Goal: Task Accomplishment & Management: Manage account settings

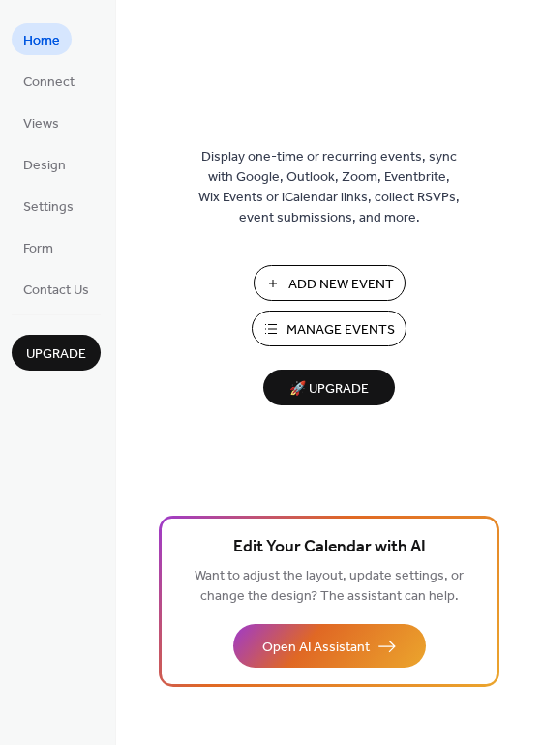
click at [344, 329] on span "Manage Events" at bounding box center [340, 330] width 108 height 20
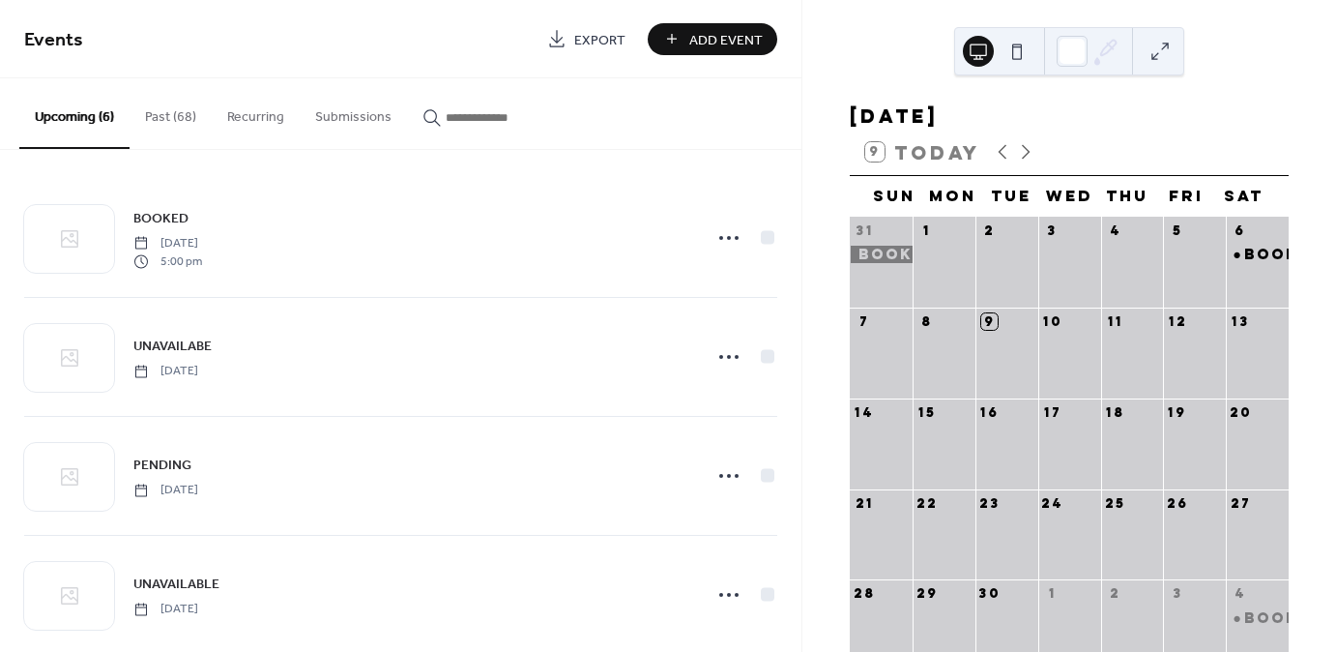
click at [182, 118] on button "Past (68)" at bounding box center [171, 112] width 82 height 69
click at [84, 117] on button "Upcoming (6)" at bounding box center [74, 112] width 110 height 69
click at [1023, 157] on icon at bounding box center [1025, 151] width 23 height 23
click at [1236, 363] on div at bounding box center [1257, 364] width 63 height 54
click at [704, 43] on span "Add Event" at bounding box center [726, 40] width 73 height 20
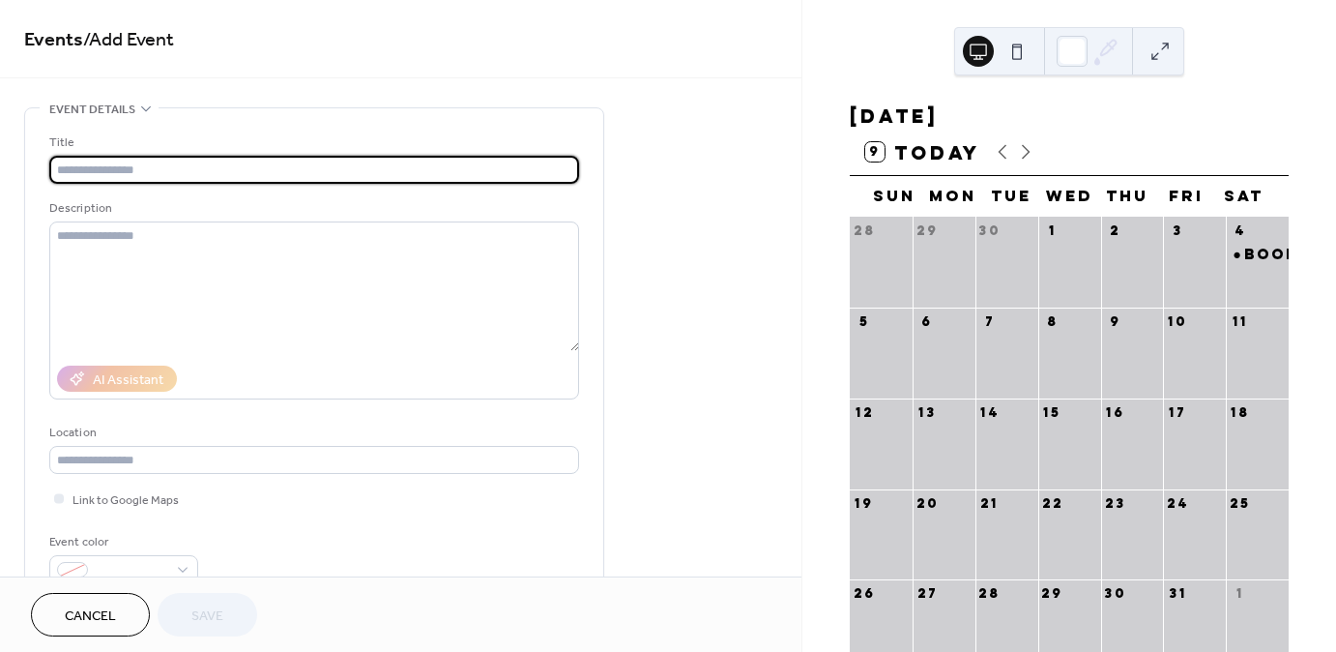
click at [168, 164] on input "text" at bounding box center [314, 170] width 530 height 28
type input "******"
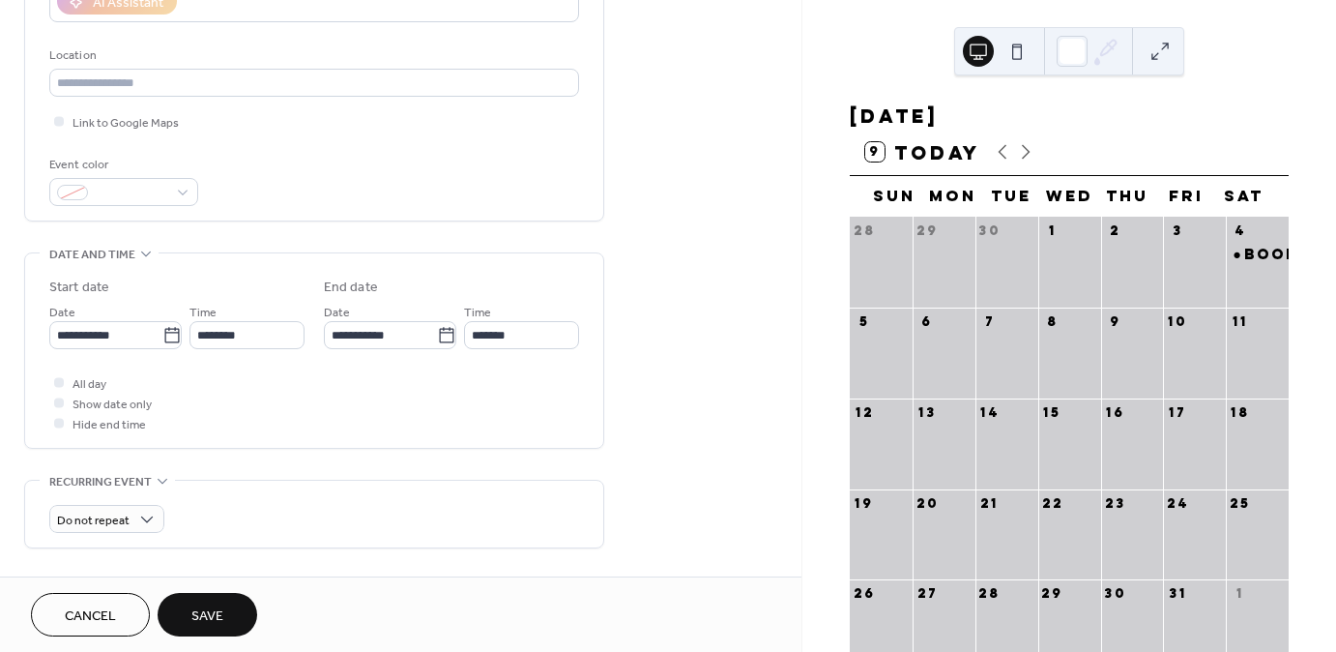
scroll to position [387, 0]
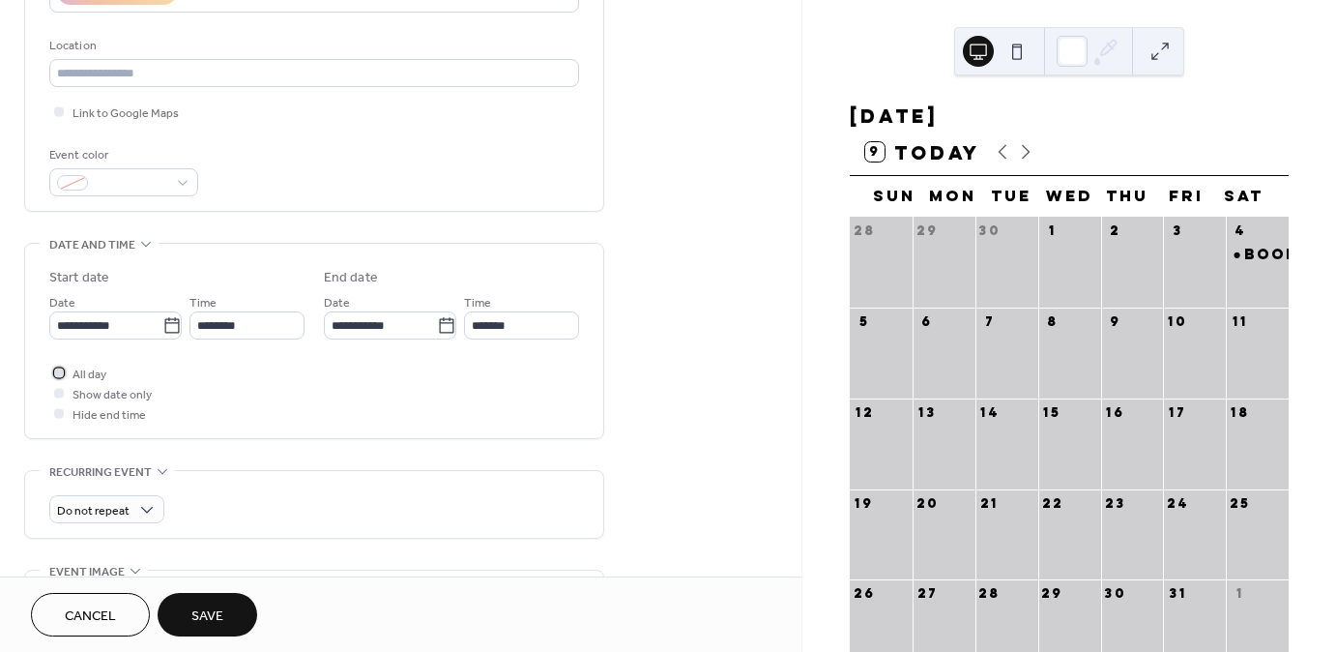
click at [61, 372] on div at bounding box center [59, 372] width 10 height 10
click at [228, 608] on button "Save" at bounding box center [208, 615] width 100 height 44
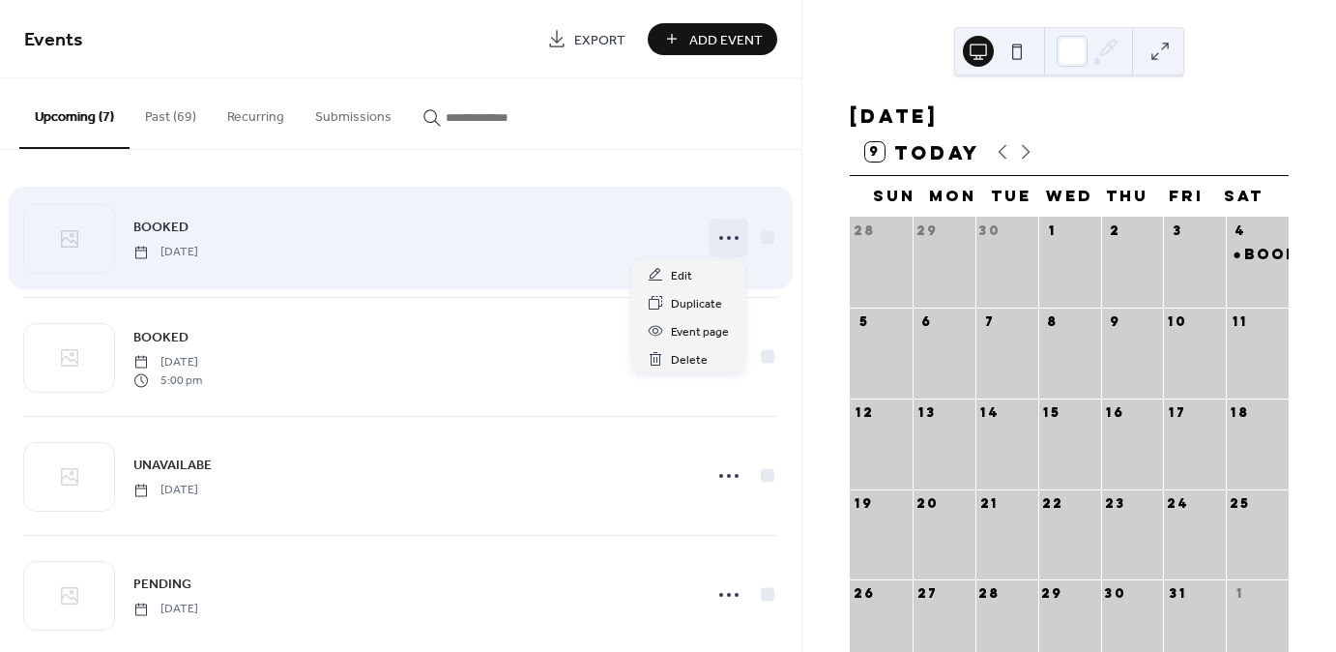
click at [733, 233] on icon at bounding box center [729, 237] width 31 height 31
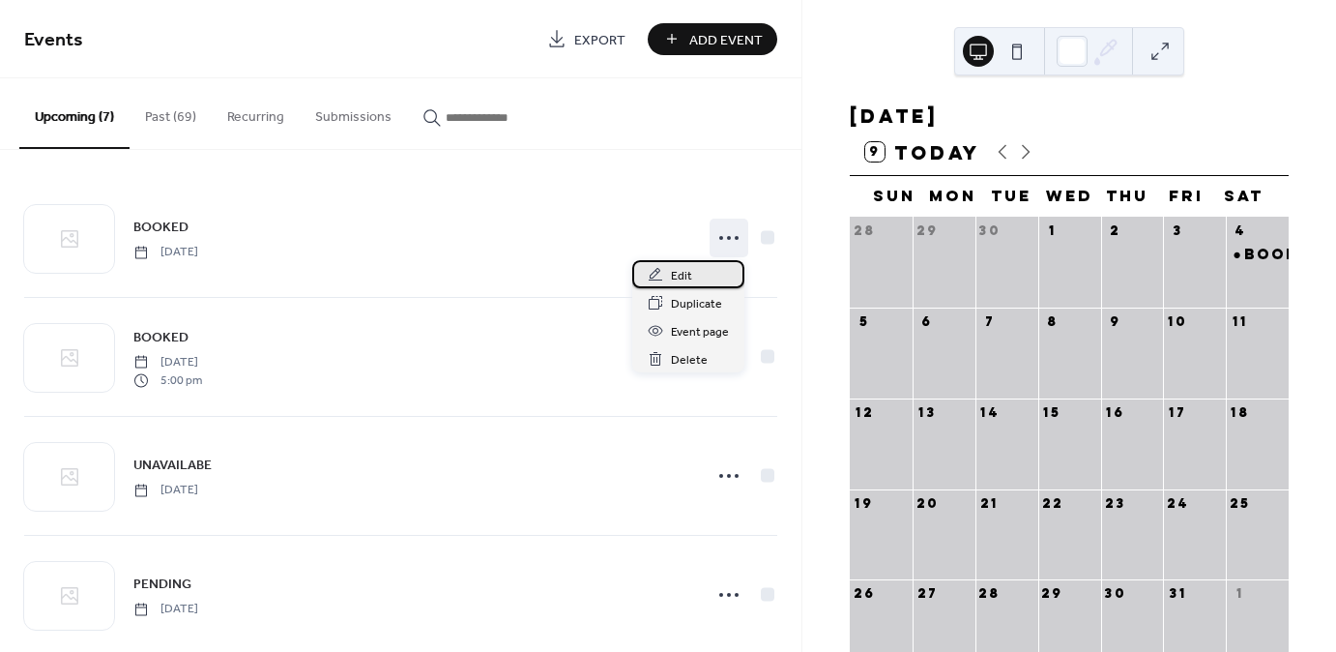
click at [682, 273] on span "Edit" at bounding box center [681, 276] width 21 height 20
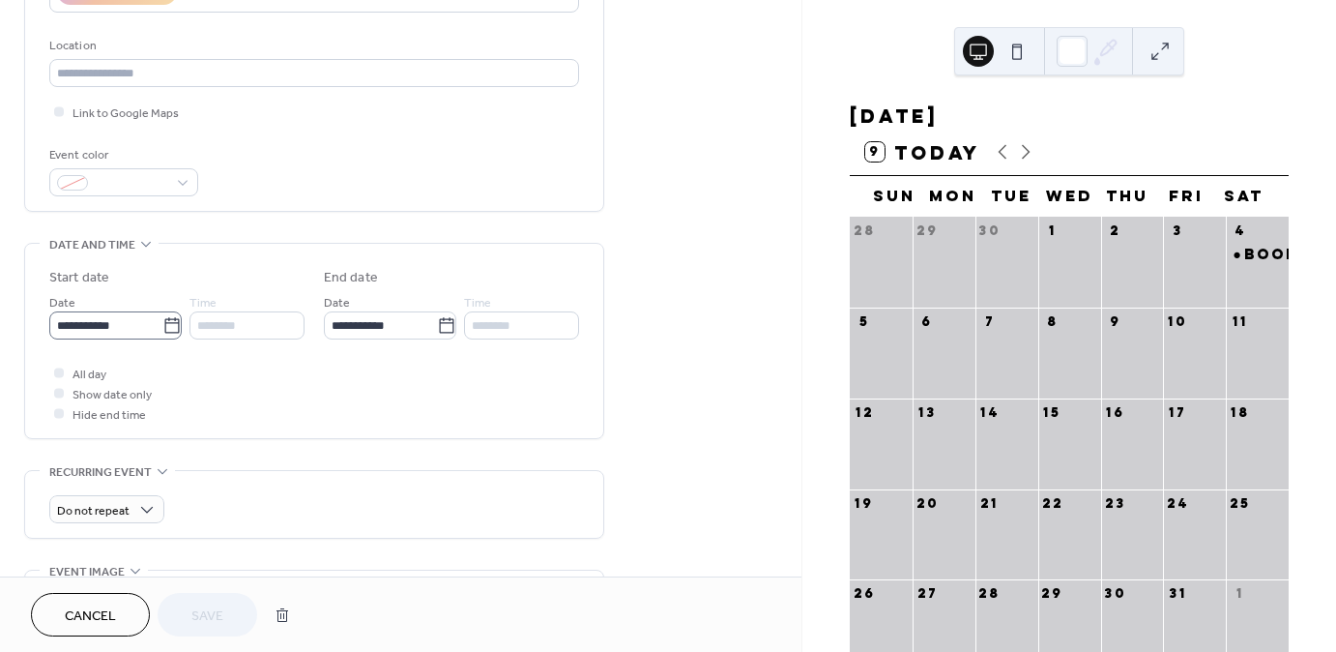
scroll to position [1, 0]
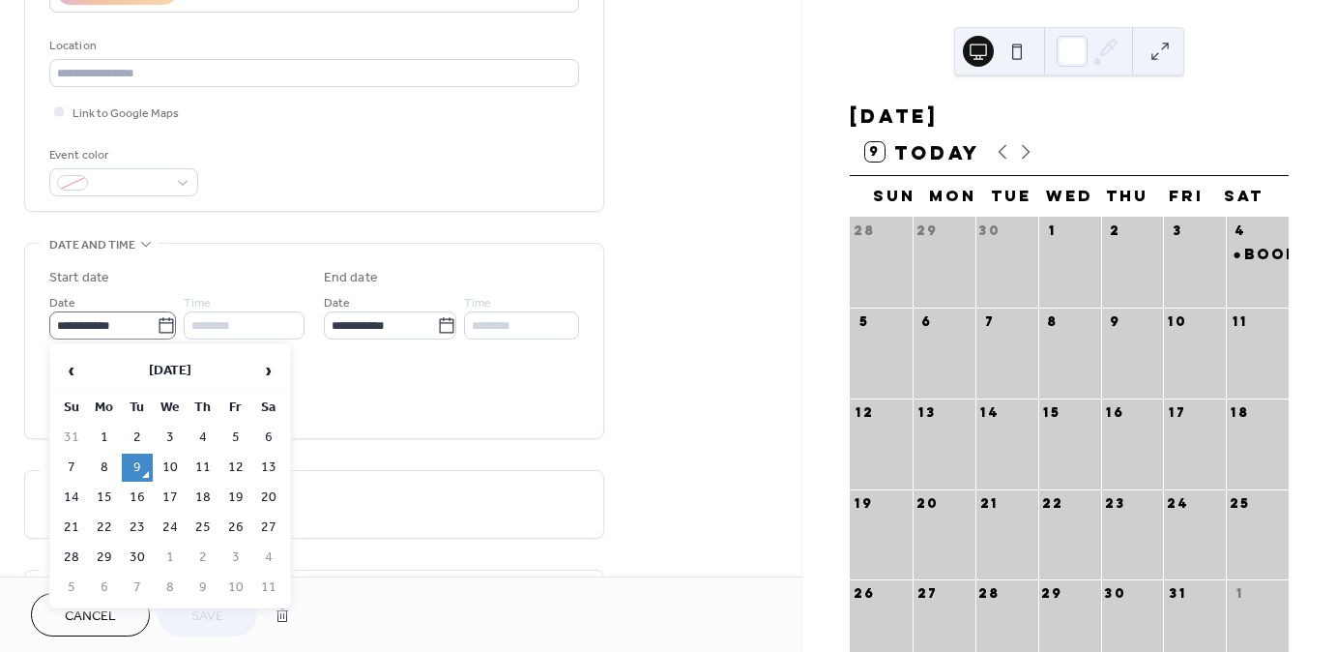
click at [166, 319] on icon at bounding box center [166, 325] width 19 height 19
click at [157, 319] on input "**********" at bounding box center [102, 325] width 107 height 28
click at [279, 369] on span "›" at bounding box center [268, 370] width 29 height 39
click at [267, 461] on td "11" at bounding box center [268, 468] width 31 height 28
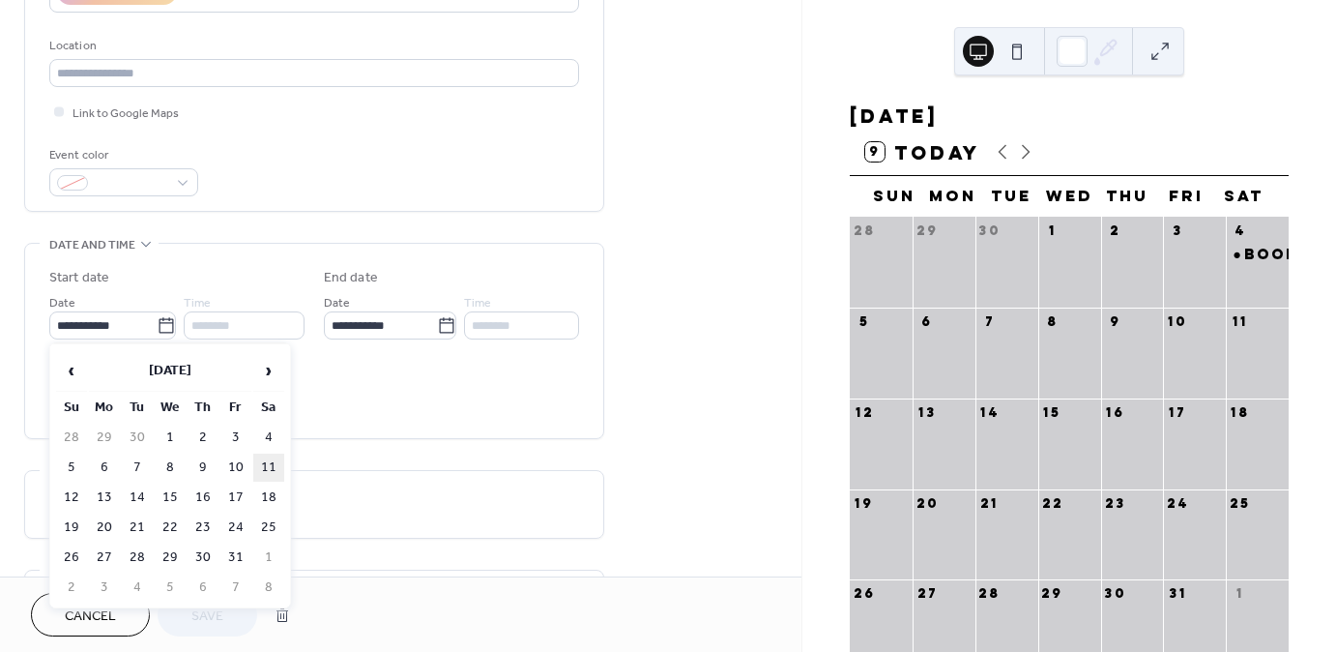
type input "**********"
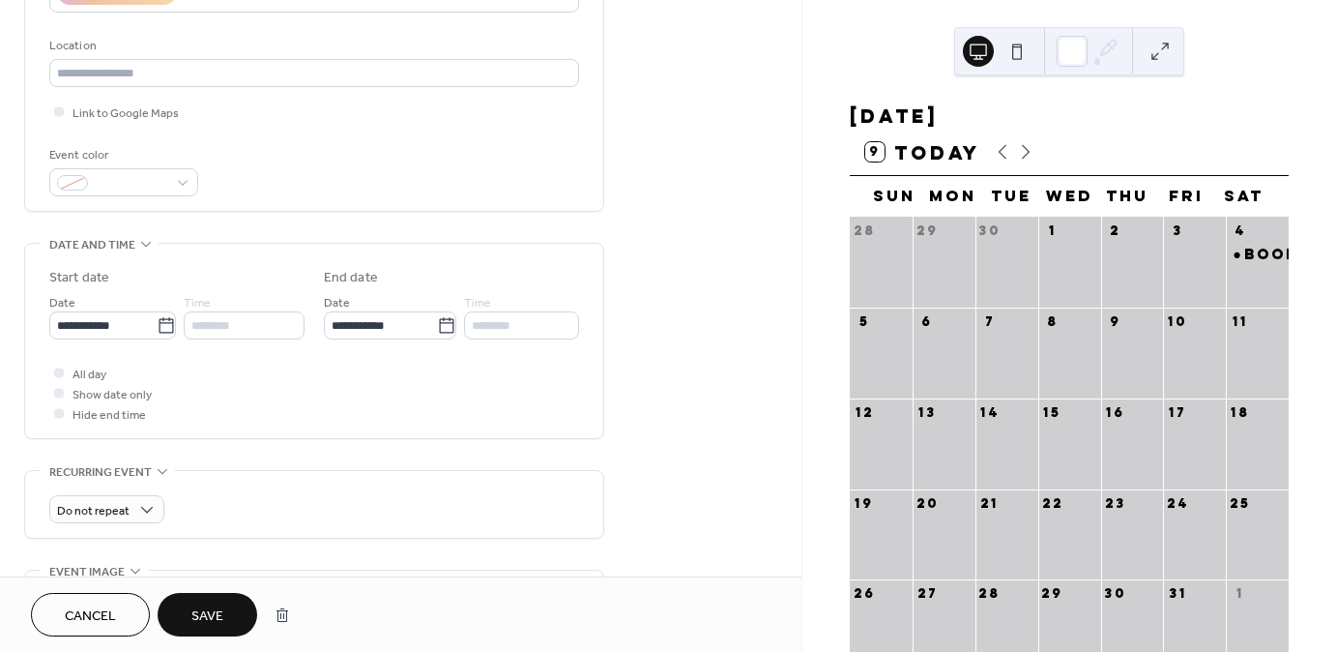
click at [208, 617] on span "Save" at bounding box center [207, 616] width 32 height 20
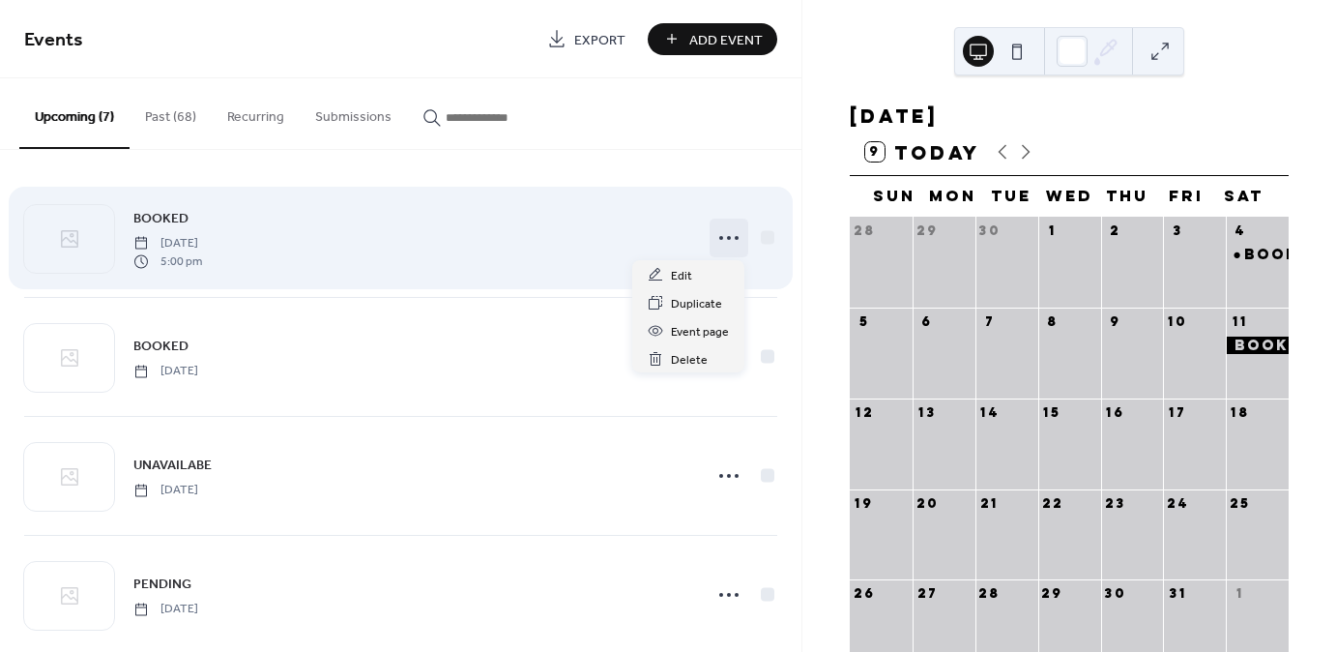
click at [720, 238] on icon at bounding box center [729, 237] width 31 height 31
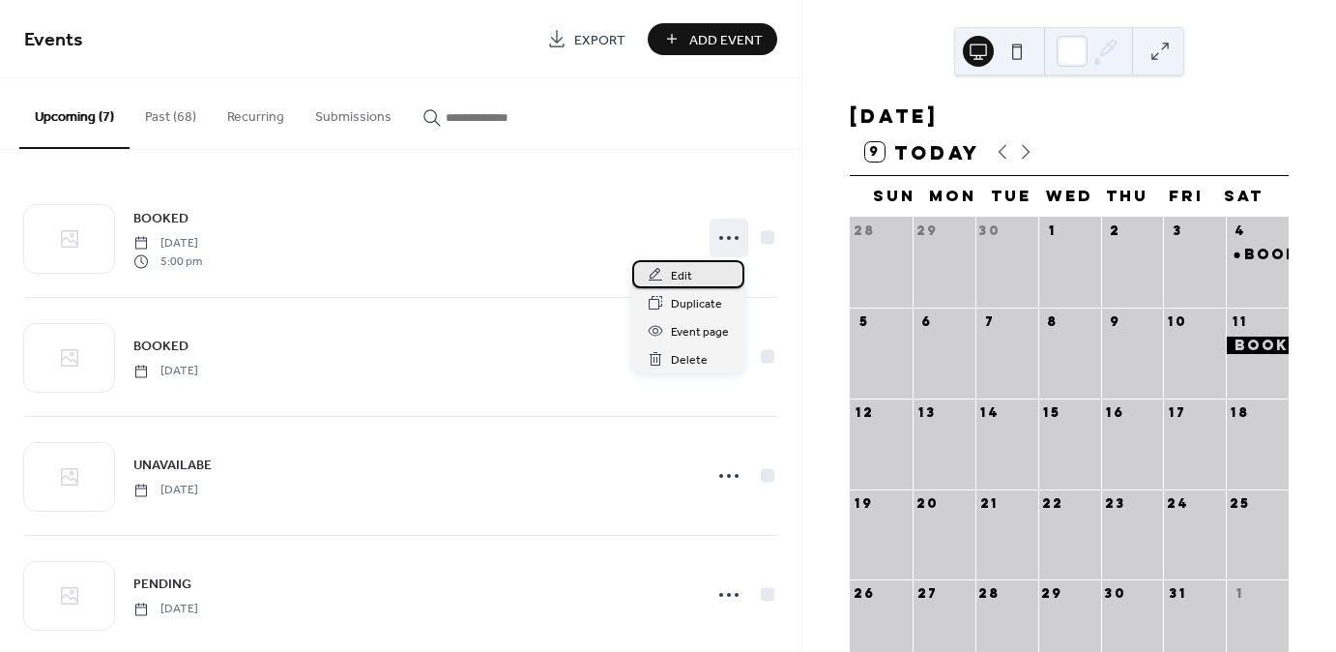
click at [677, 271] on span "Edit" at bounding box center [681, 276] width 21 height 20
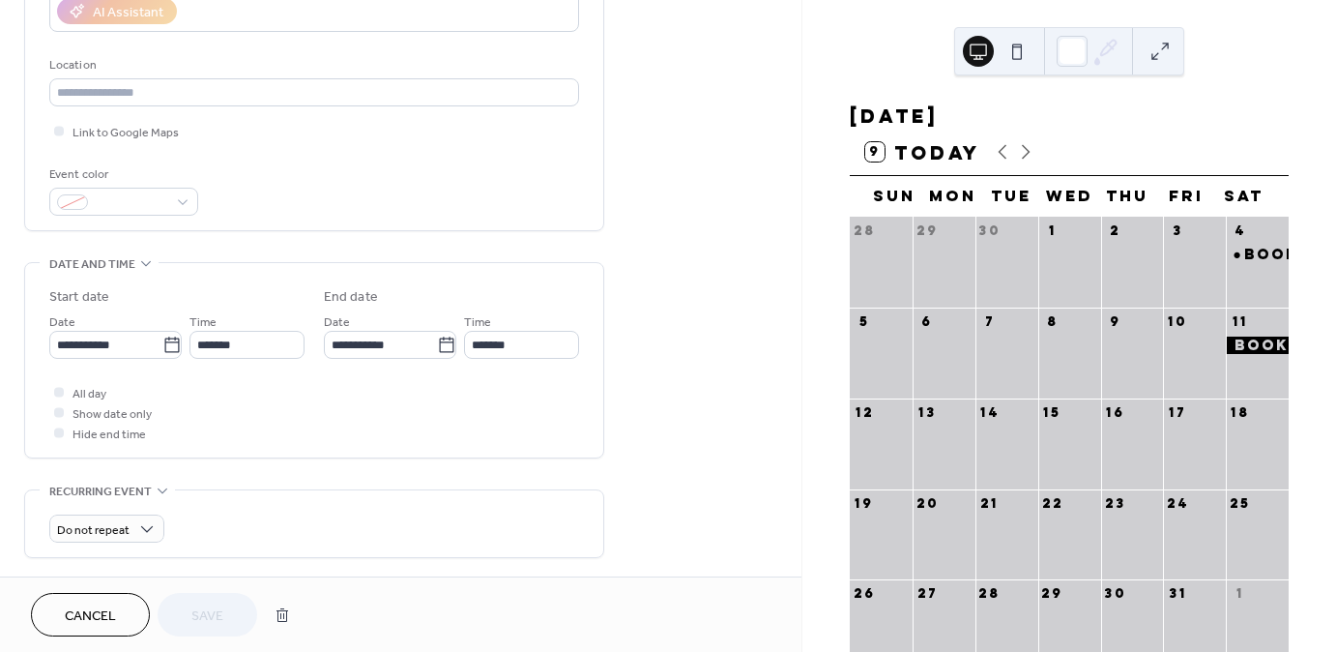
scroll to position [464, 0]
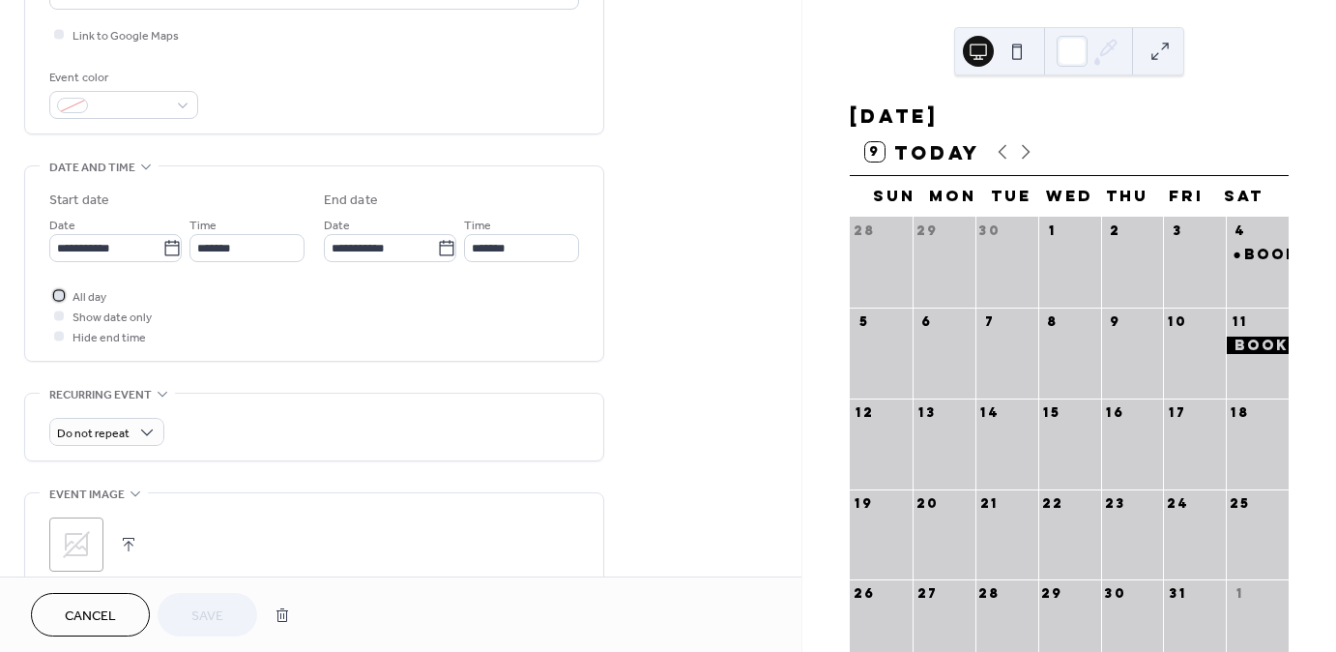
click at [90, 295] on span "All day" at bounding box center [90, 297] width 34 height 20
click at [213, 624] on span "Save" at bounding box center [207, 616] width 32 height 20
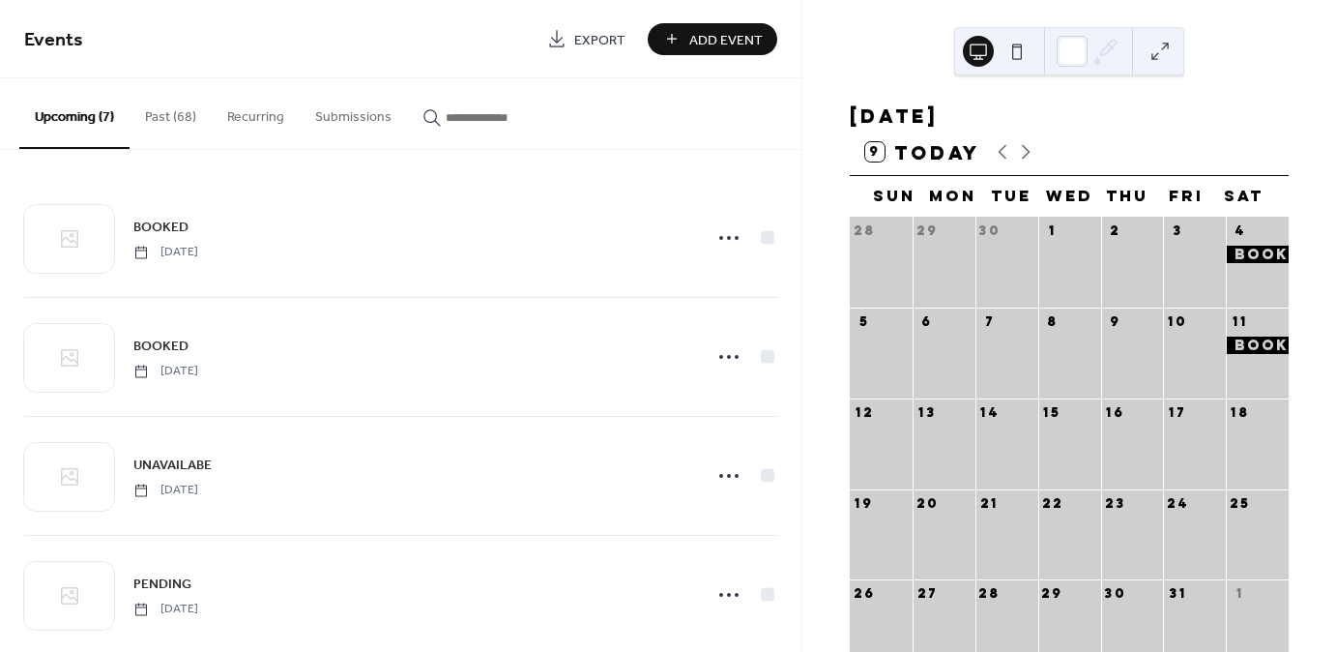
click at [720, 37] on span "Add Event" at bounding box center [726, 40] width 73 height 20
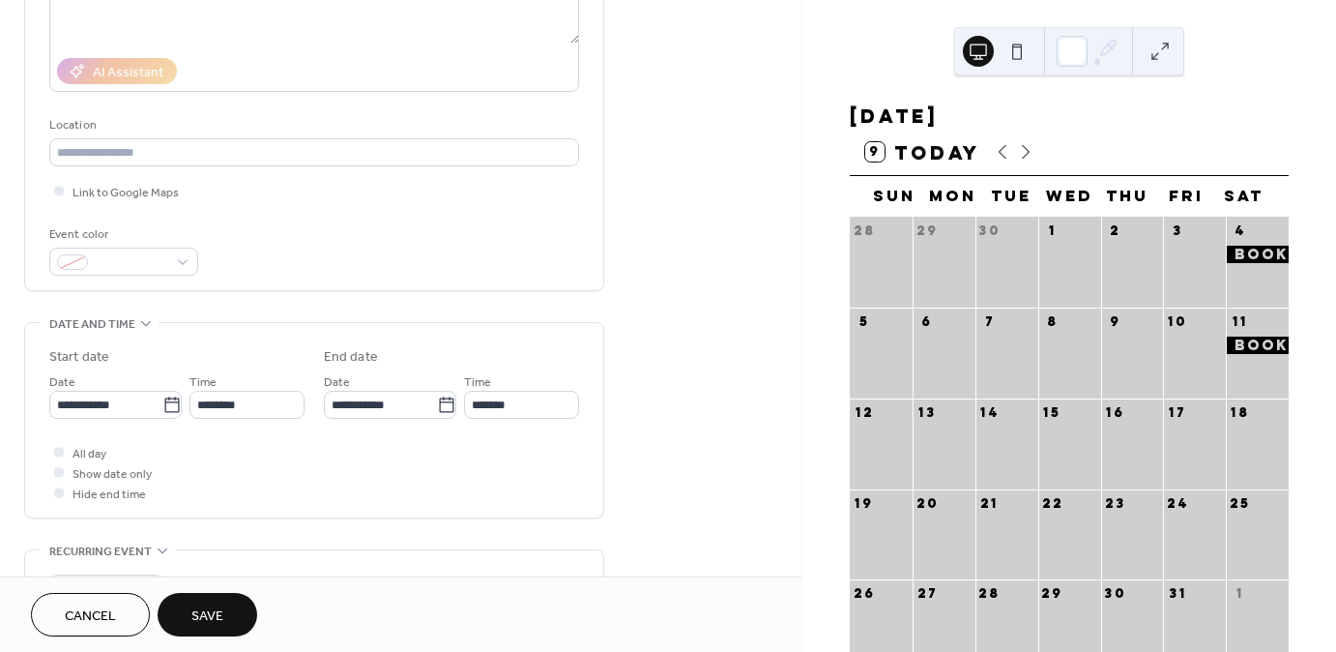
scroll to position [309, 0]
type input "******"
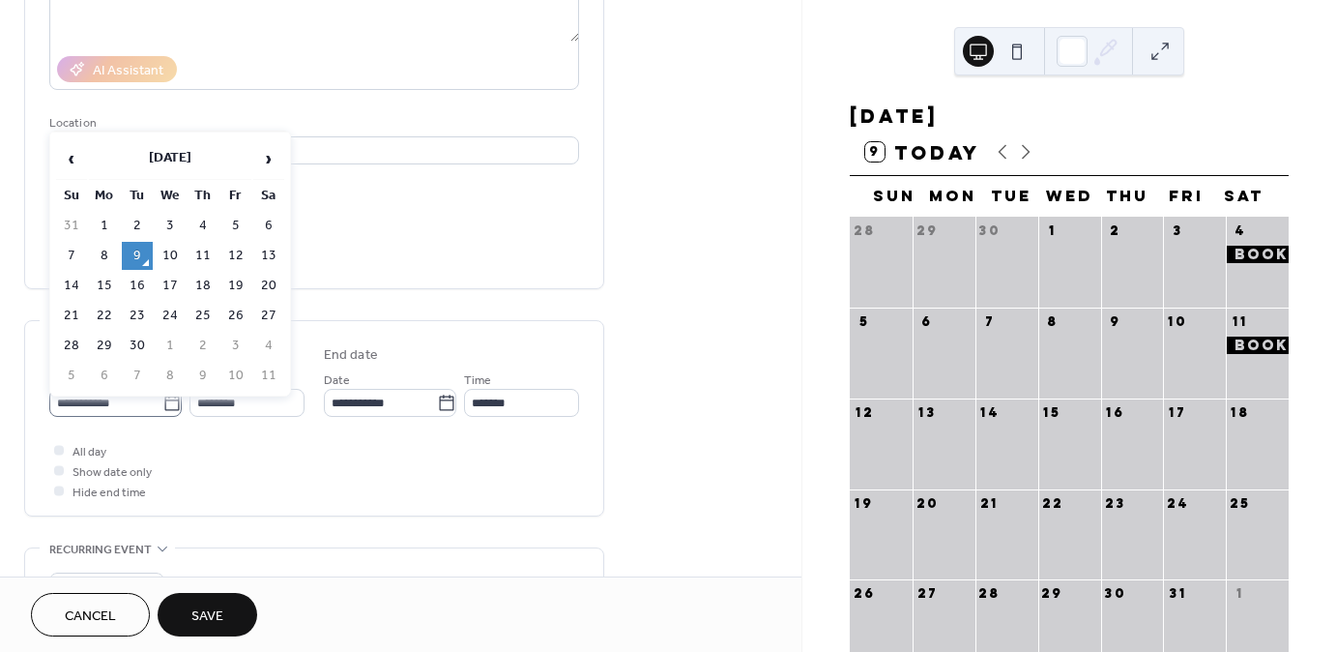
click at [167, 404] on icon at bounding box center [171, 403] width 19 height 19
click at [162, 404] on input "**********" at bounding box center [105, 403] width 113 height 28
click at [272, 157] on span "›" at bounding box center [268, 158] width 29 height 39
click at [275, 308] on td "25" at bounding box center [268, 316] width 31 height 28
type input "**********"
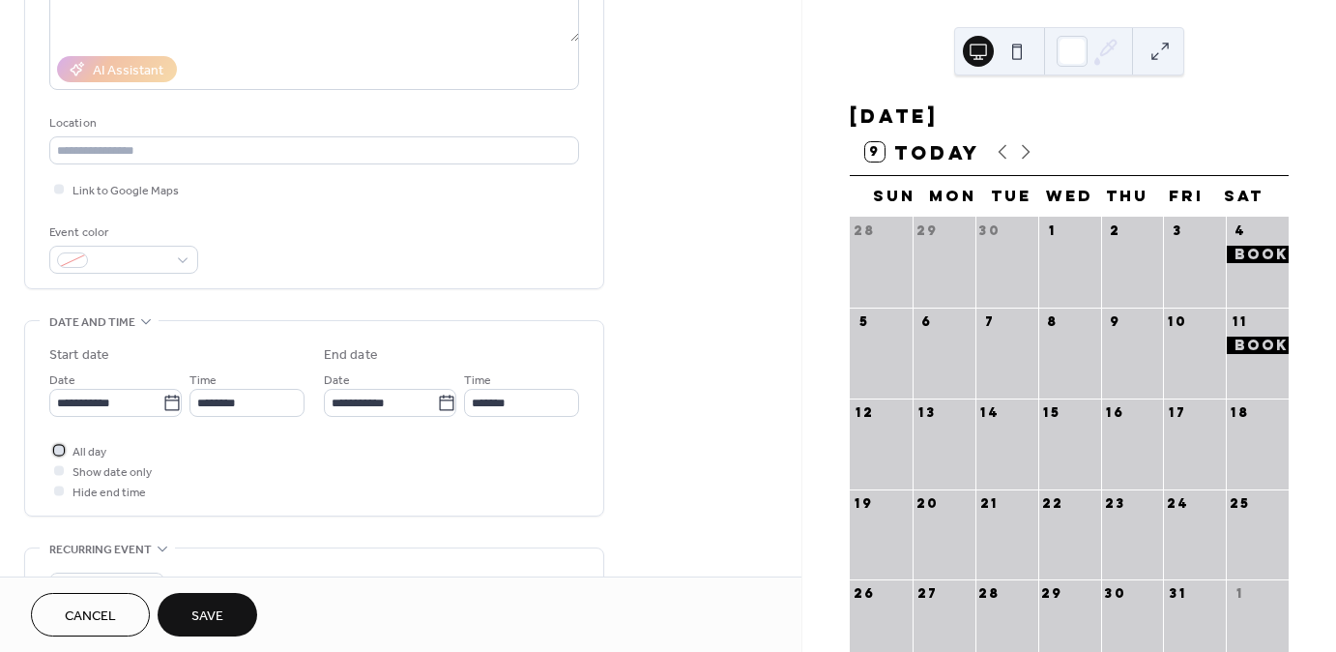
click at [58, 449] on div at bounding box center [59, 450] width 10 height 10
click at [450, 396] on icon at bounding box center [446, 403] width 19 height 19
click at [437, 396] on input "**********" at bounding box center [380, 403] width 113 height 28
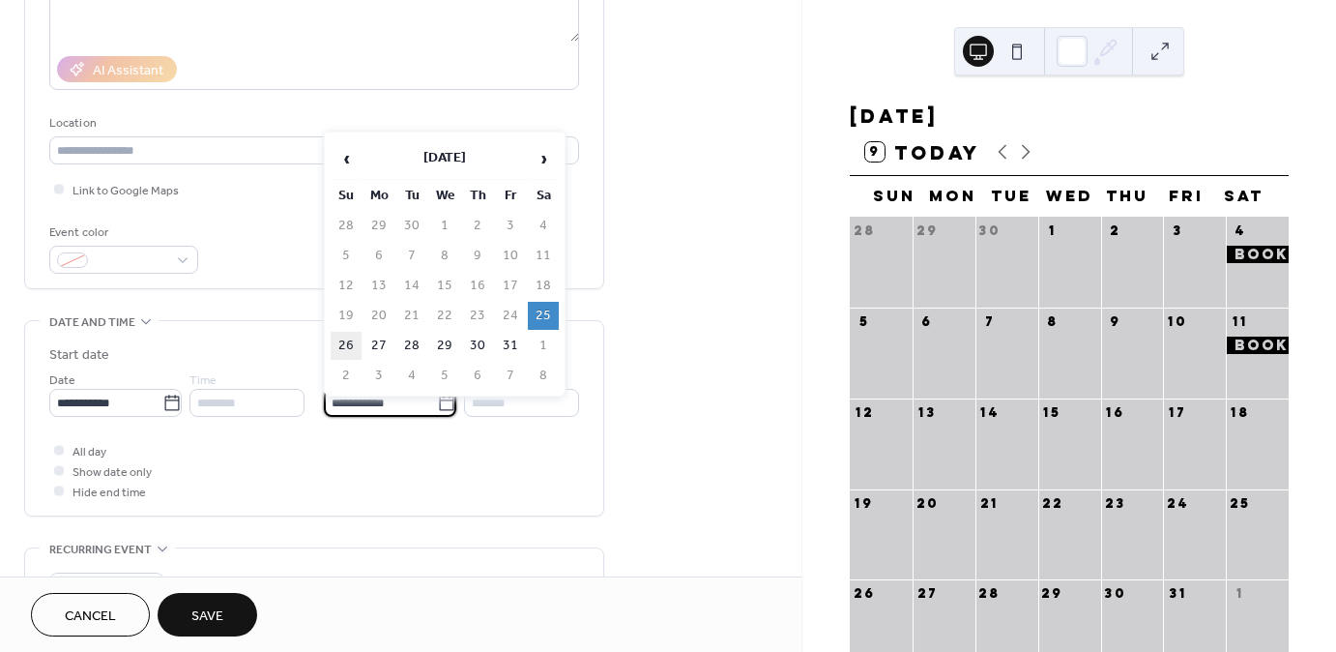
click at [338, 336] on td "26" at bounding box center [346, 346] width 31 height 28
type input "**********"
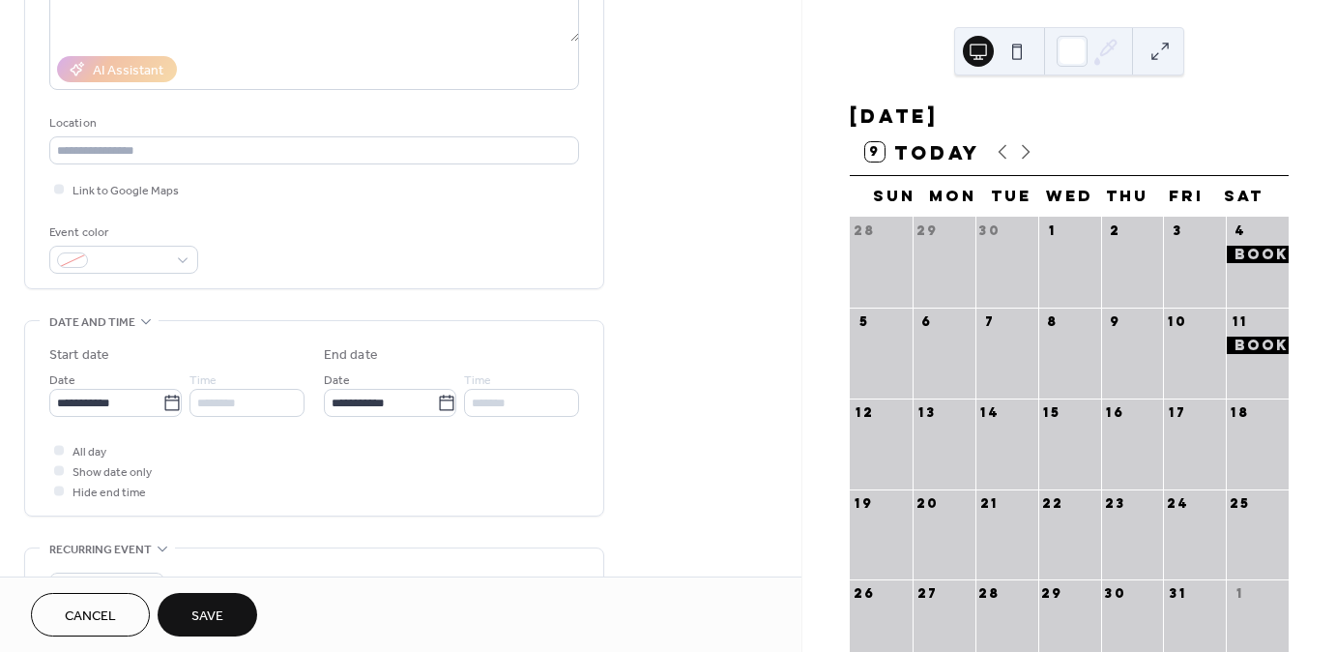
click at [199, 613] on span "Save" at bounding box center [207, 616] width 32 height 20
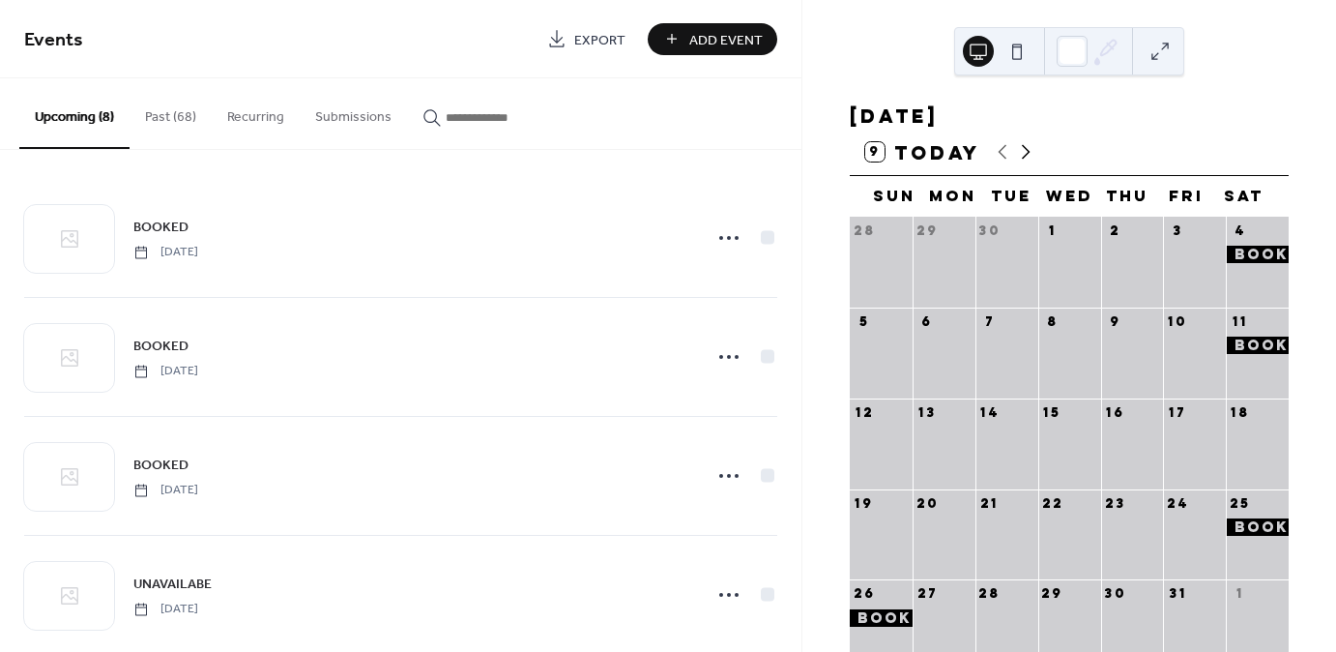
click at [1026, 163] on icon at bounding box center [1025, 151] width 23 height 23
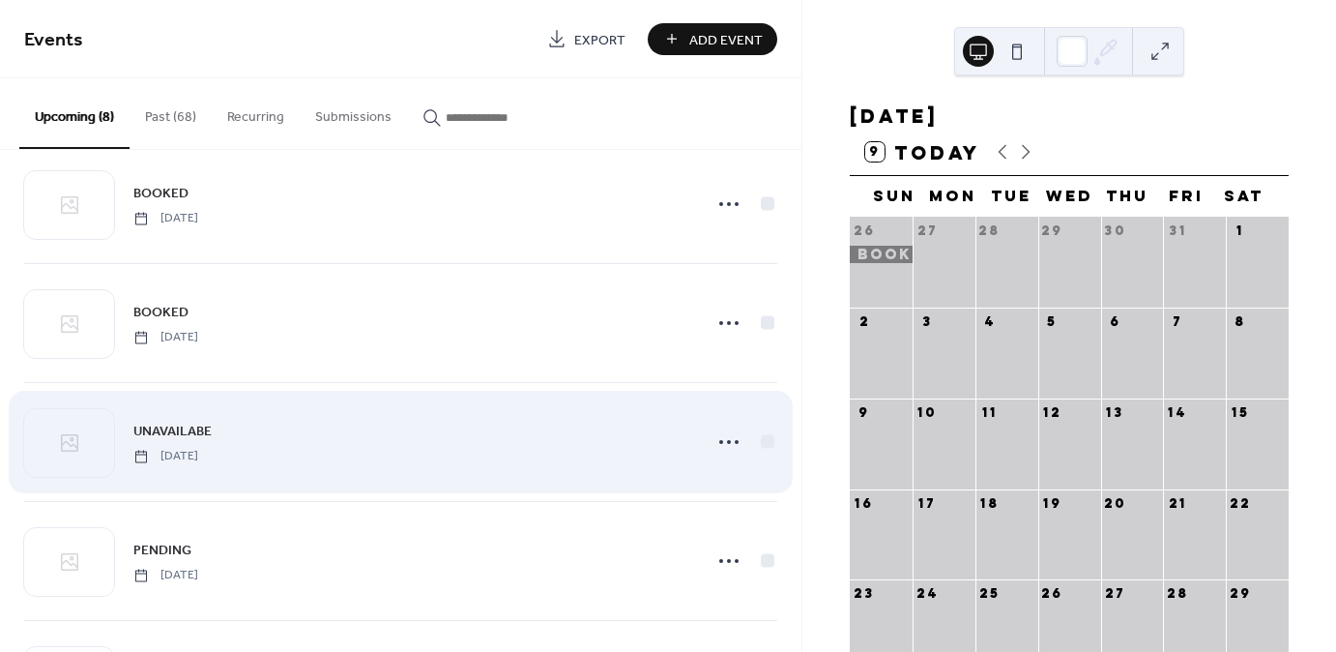
scroll to position [155, 0]
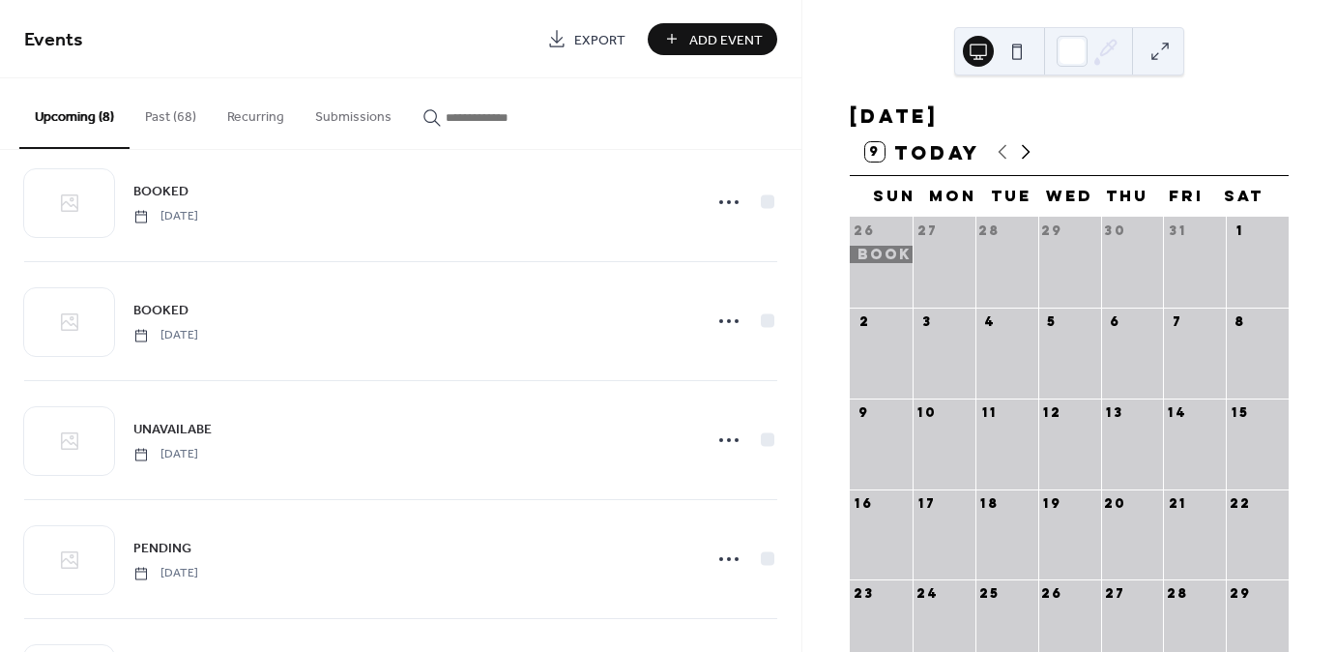
click at [1019, 161] on icon at bounding box center [1025, 151] width 23 height 23
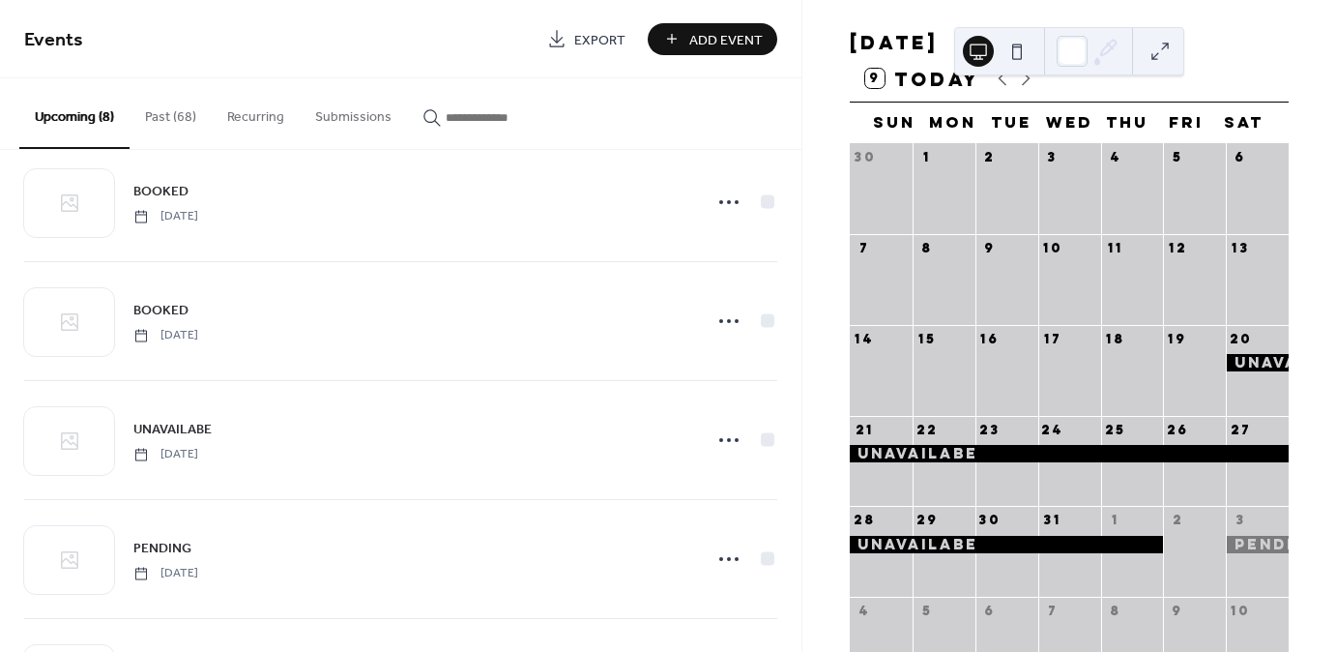
scroll to position [77, 0]
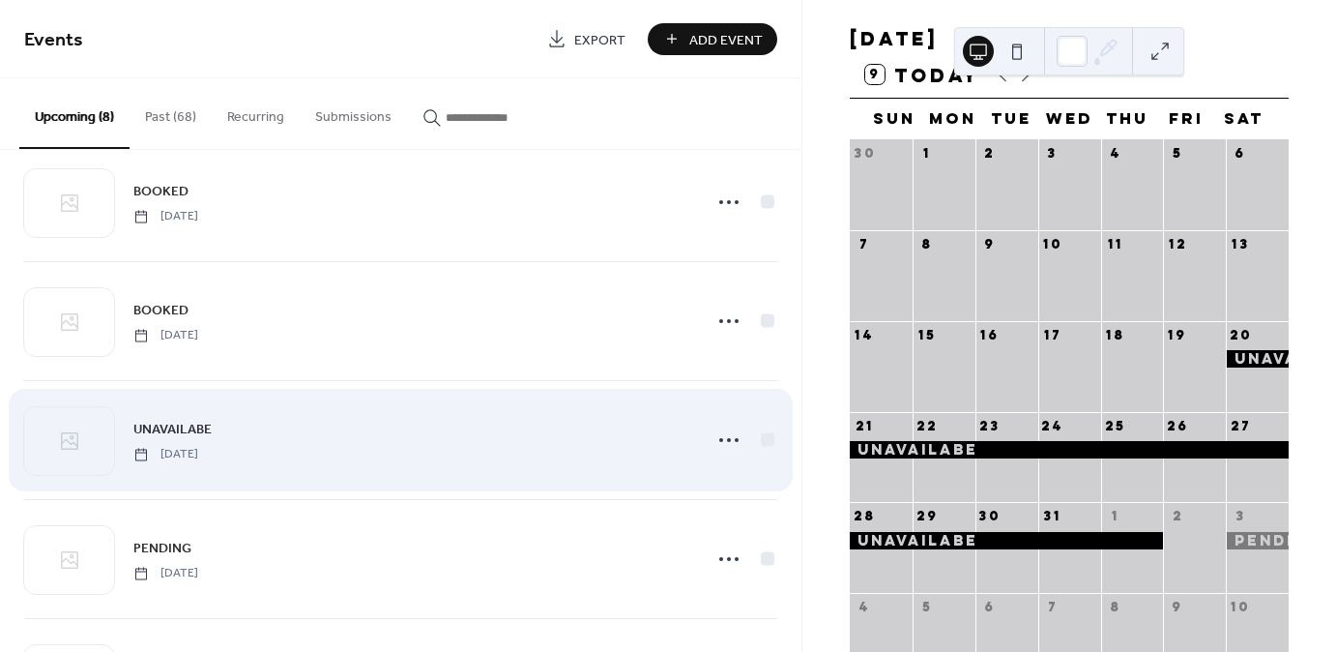
click at [449, 451] on div "UNAVAILABE Saturday, December 20, 2025" at bounding box center [411, 440] width 557 height 44
click at [723, 436] on icon at bounding box center [729, 440] width 31 height 31
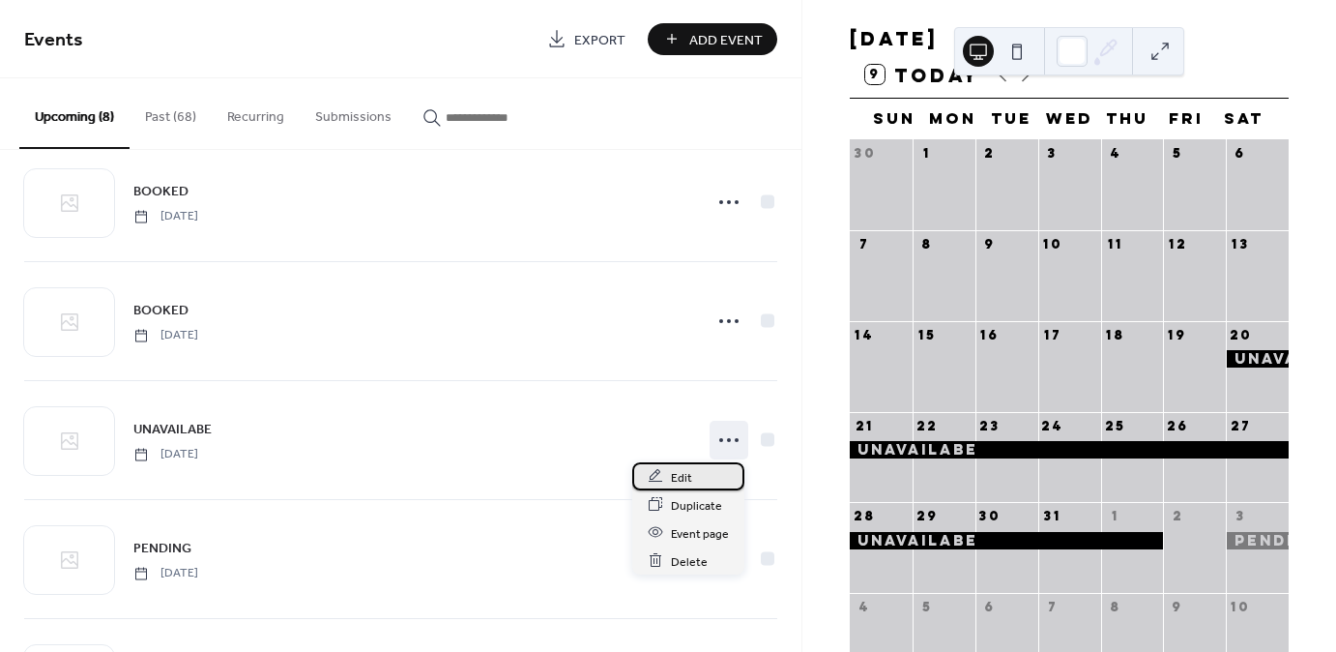
click at [687, 476] on span "Edit" at bounding box center [681, 477] width 21 height 20
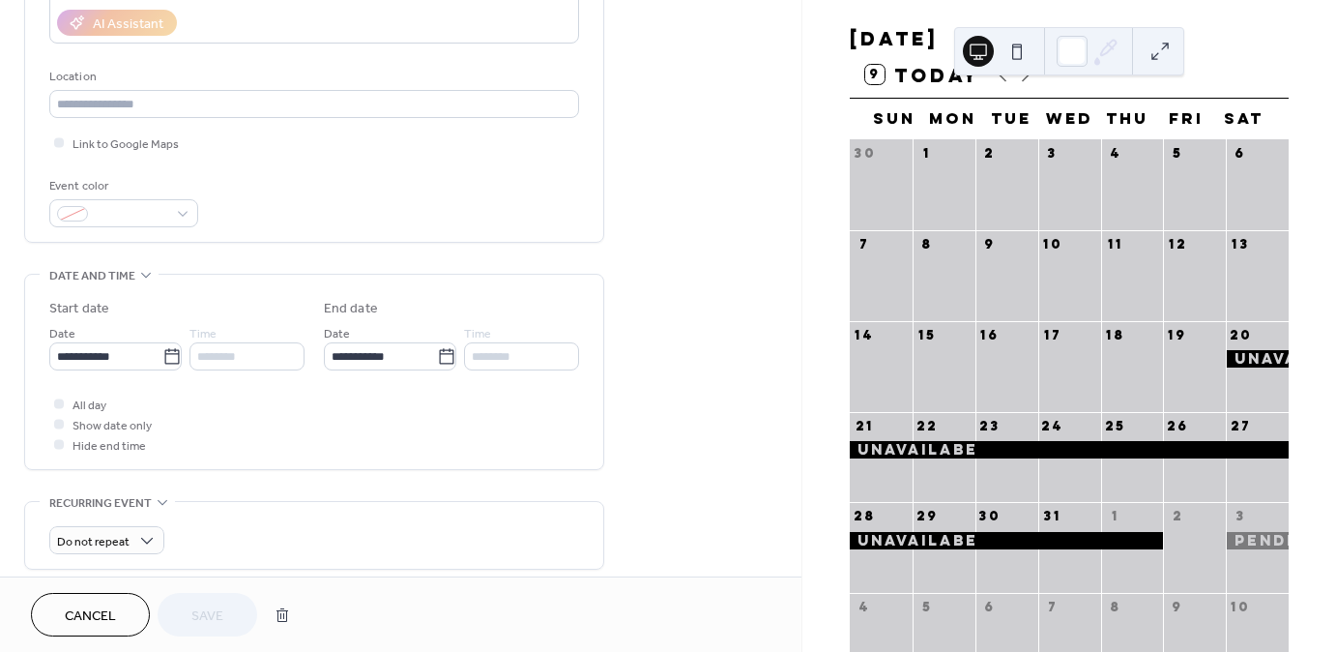
scroll to position [327, 0]
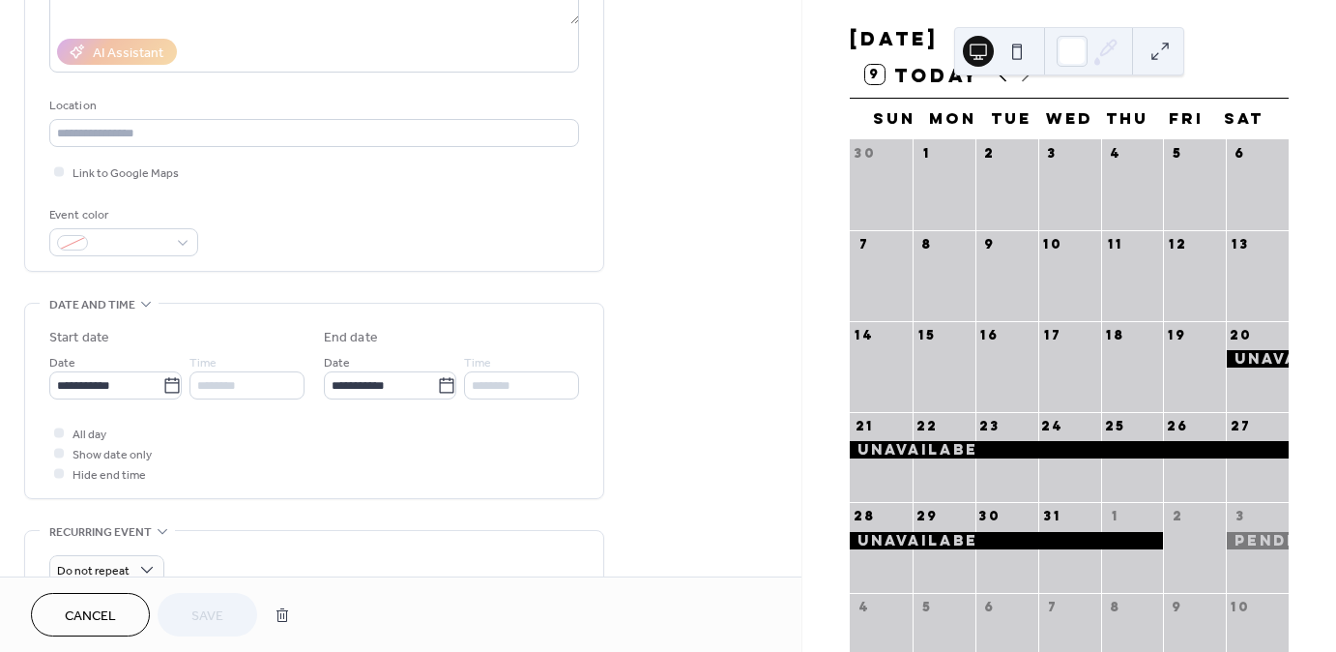
click at [997, 86] on icon at bounding box center [1002, 74] width 23 height 23
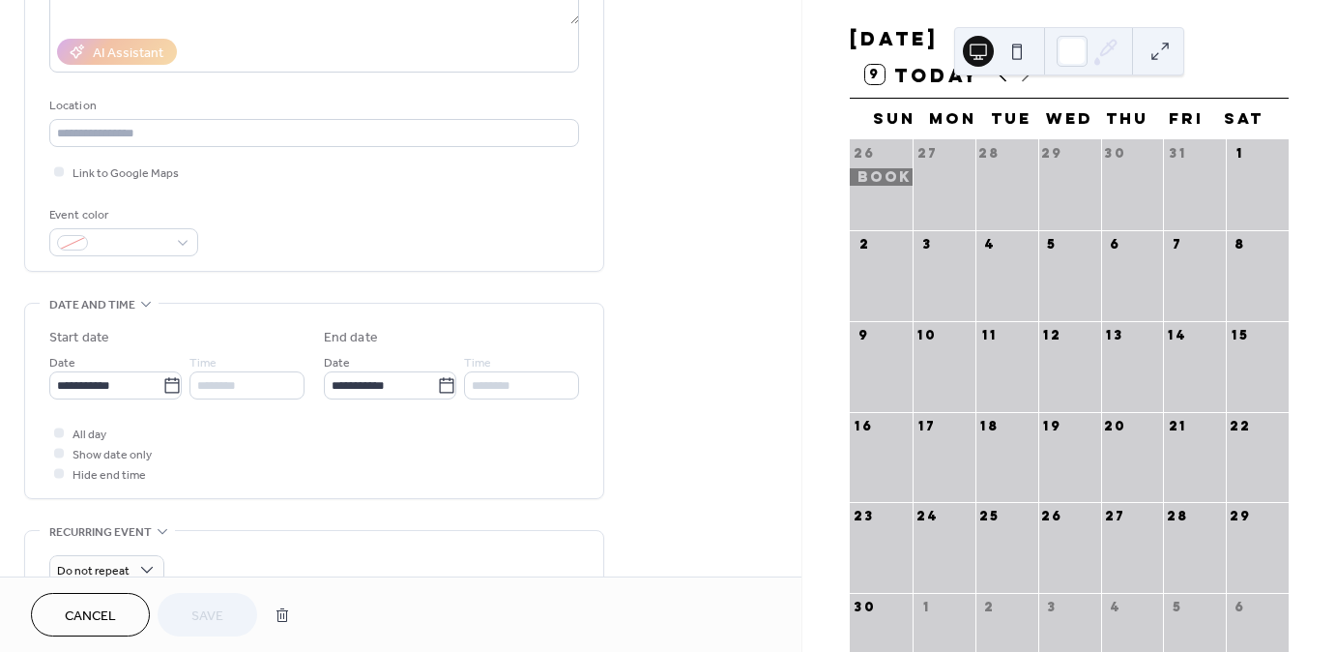
click at [1001, 84] on icon at bounding box center [1002, 74] width 23 height 23
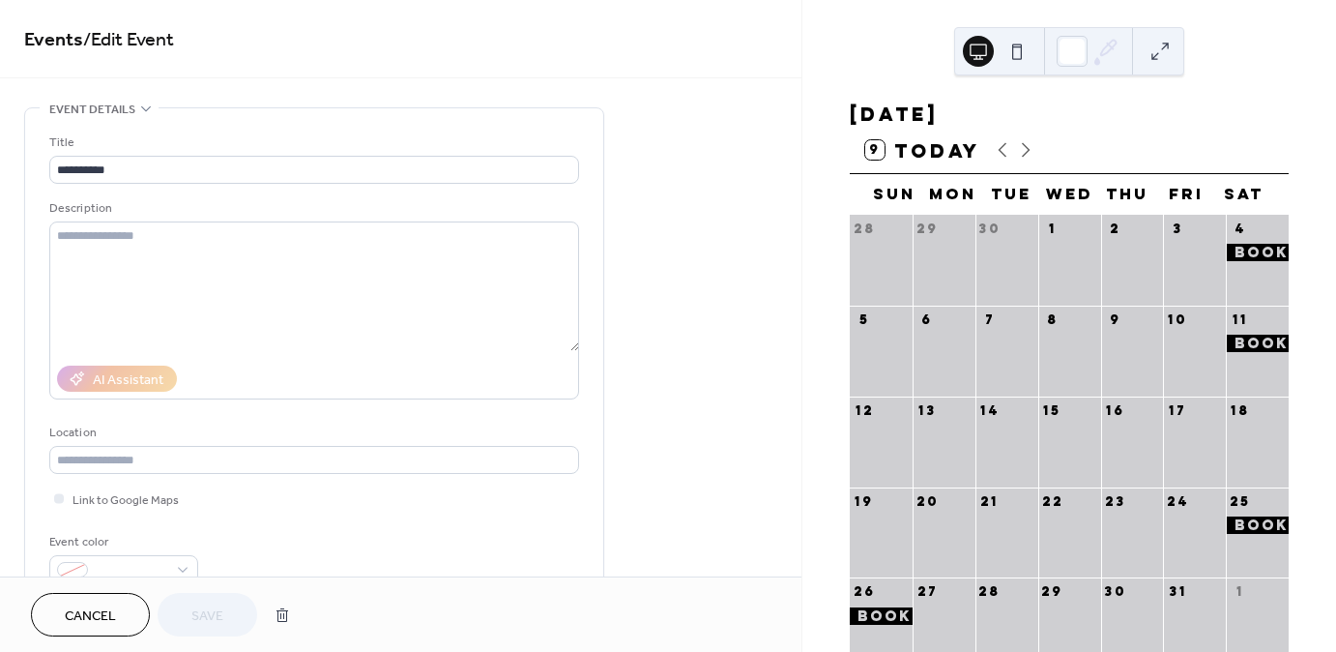
scroll to position [0, 0]
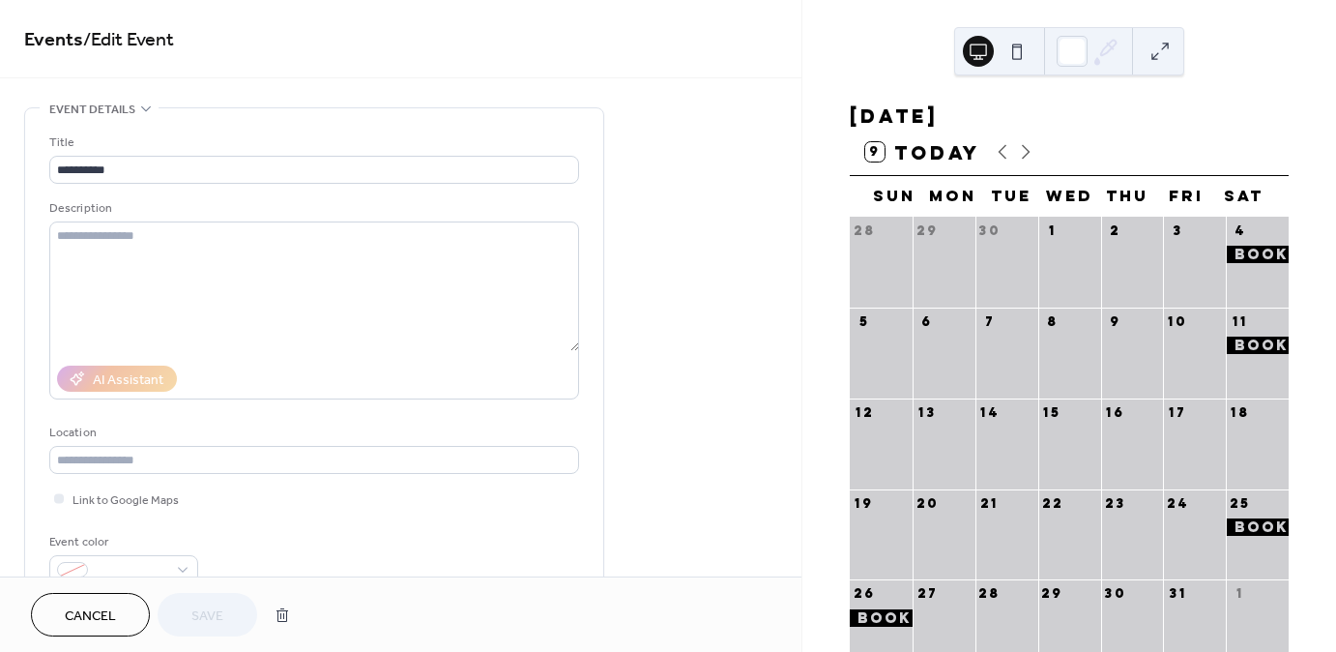
click at [610, 48] on span "Events / Edit Event" at bounding box center [400, 40] width 753 height 39
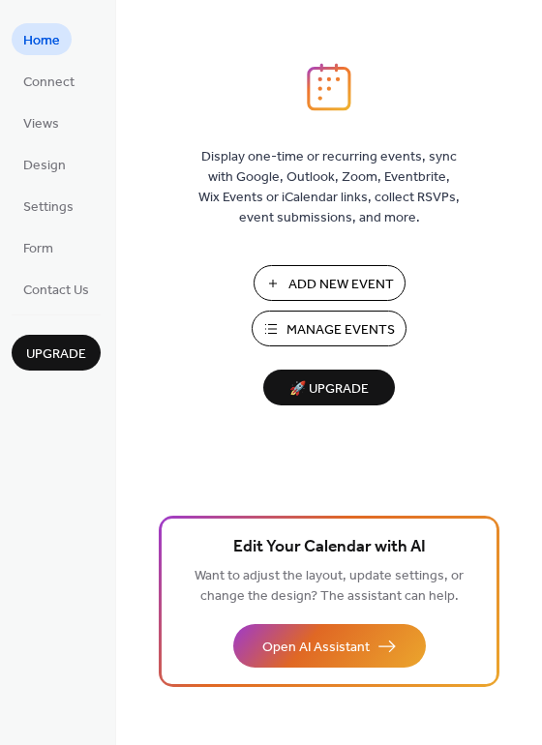
click at [376, 277] on span "Add New Event" at bounding box center [340, 285] width 105 height 20
